Goal: Information Seeking & Learning: Learn about a topic

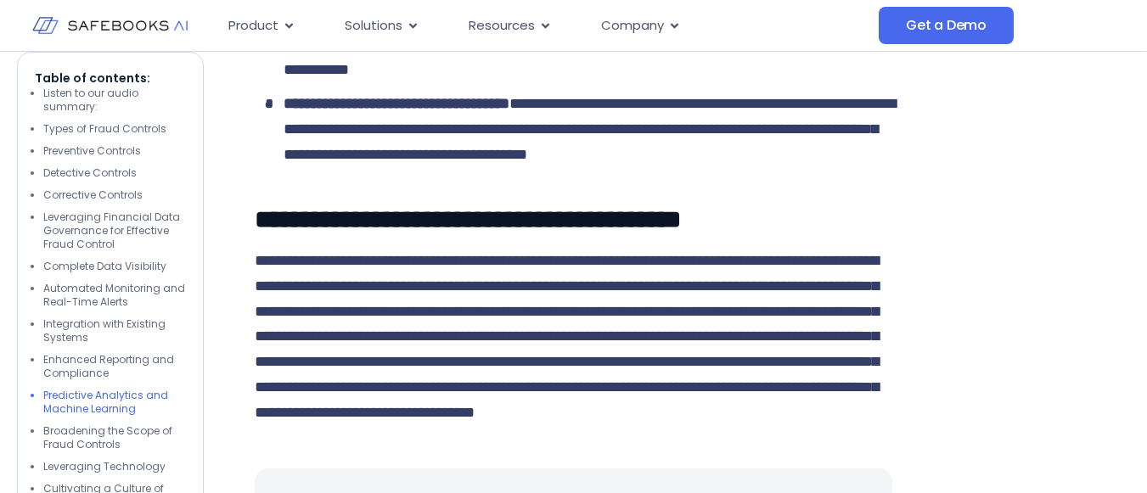
scroll to position [6690, 0]
